Goal: Check status: Check status

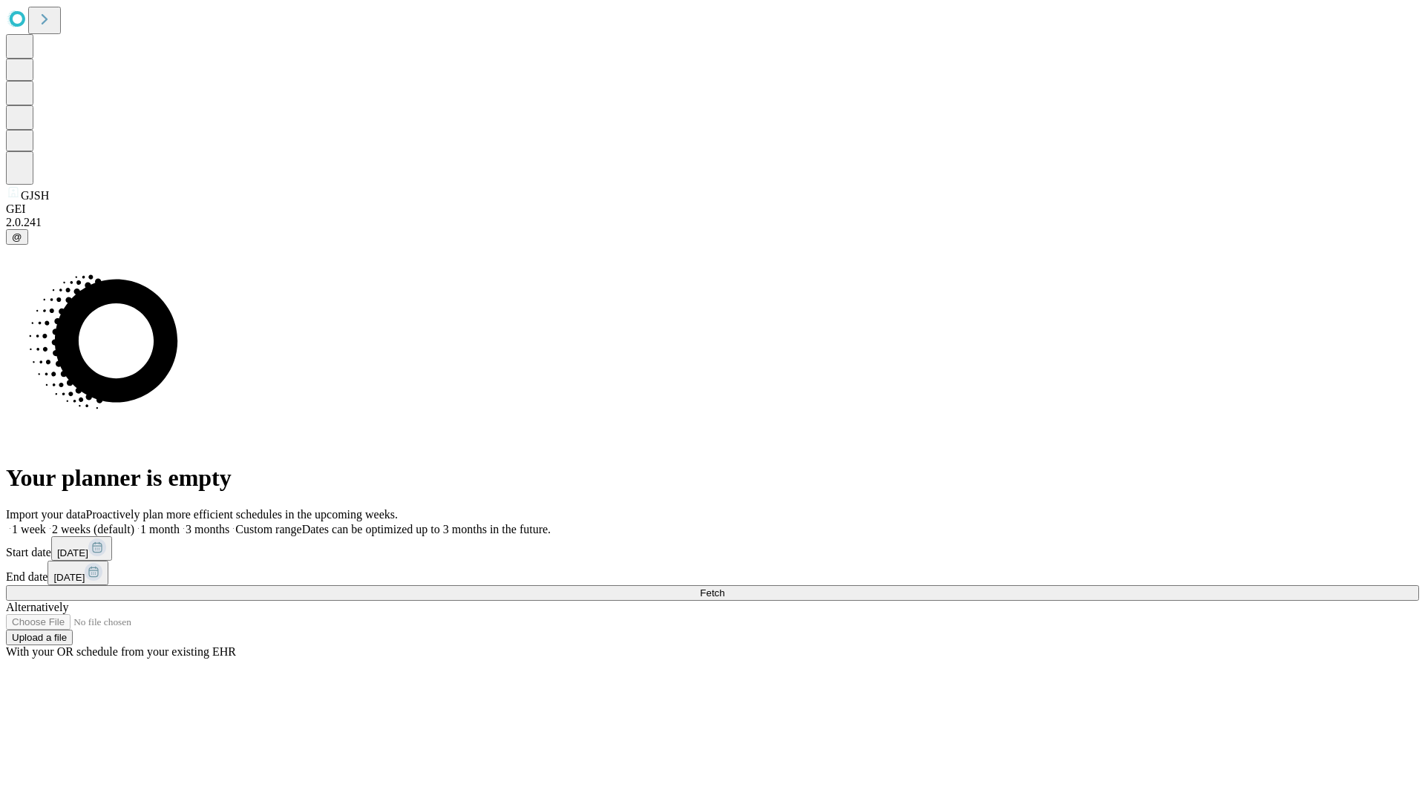
click at [724, 588] on span "Fetch" at bounding box center [712, 593] width 24 height 11
